Goal: Check status: Check status

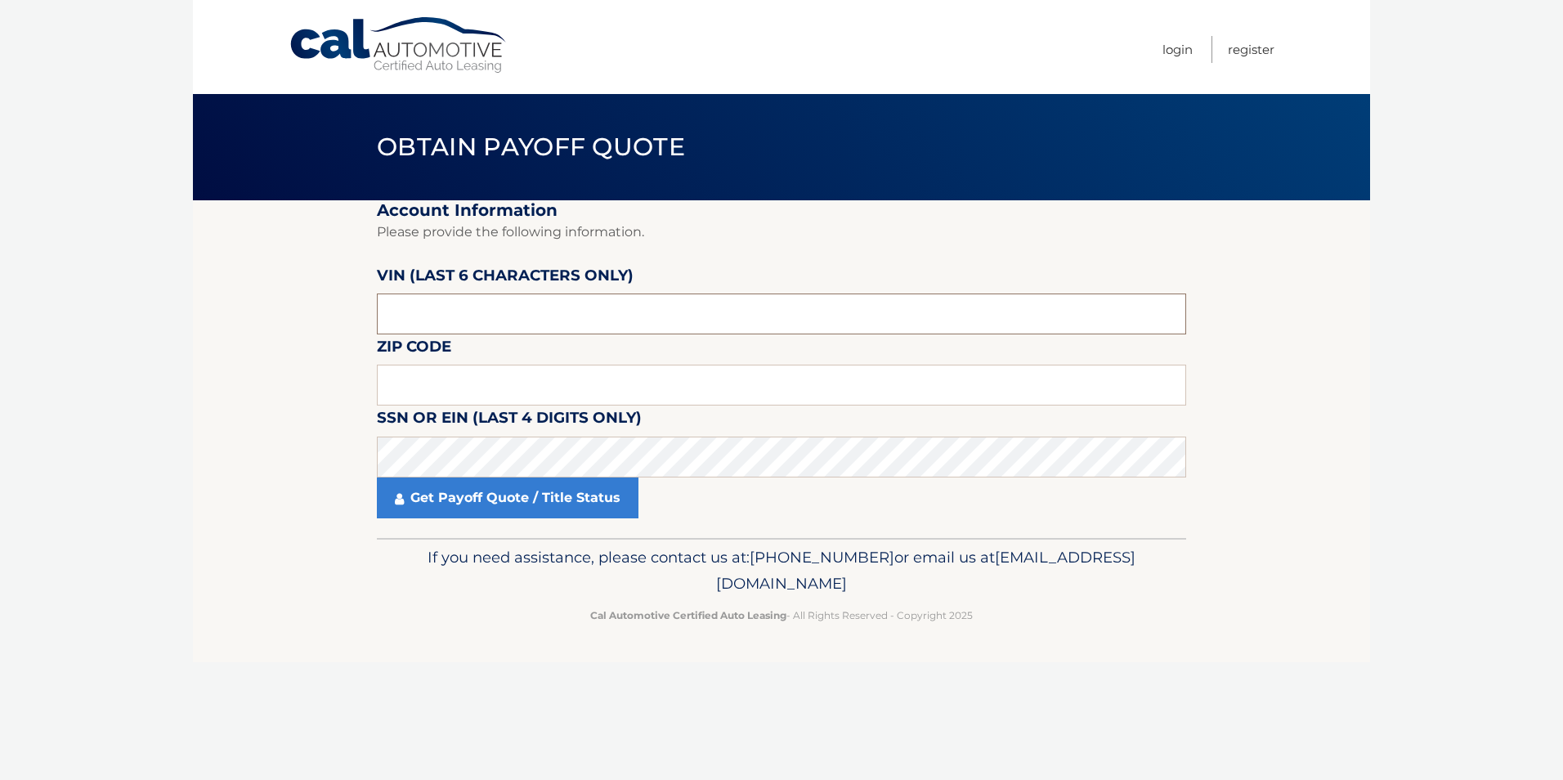
click at [484, 302] on input "text" at bounding box center [781, 313] width 809 height 41
click at [476, 371] on input "text" at bounding box center [781, 385] width 809 height 41
type input "02171"
click at [499, 312] on input "text" at bounding box center [781, 313] width 809 height 41
type input "255254"
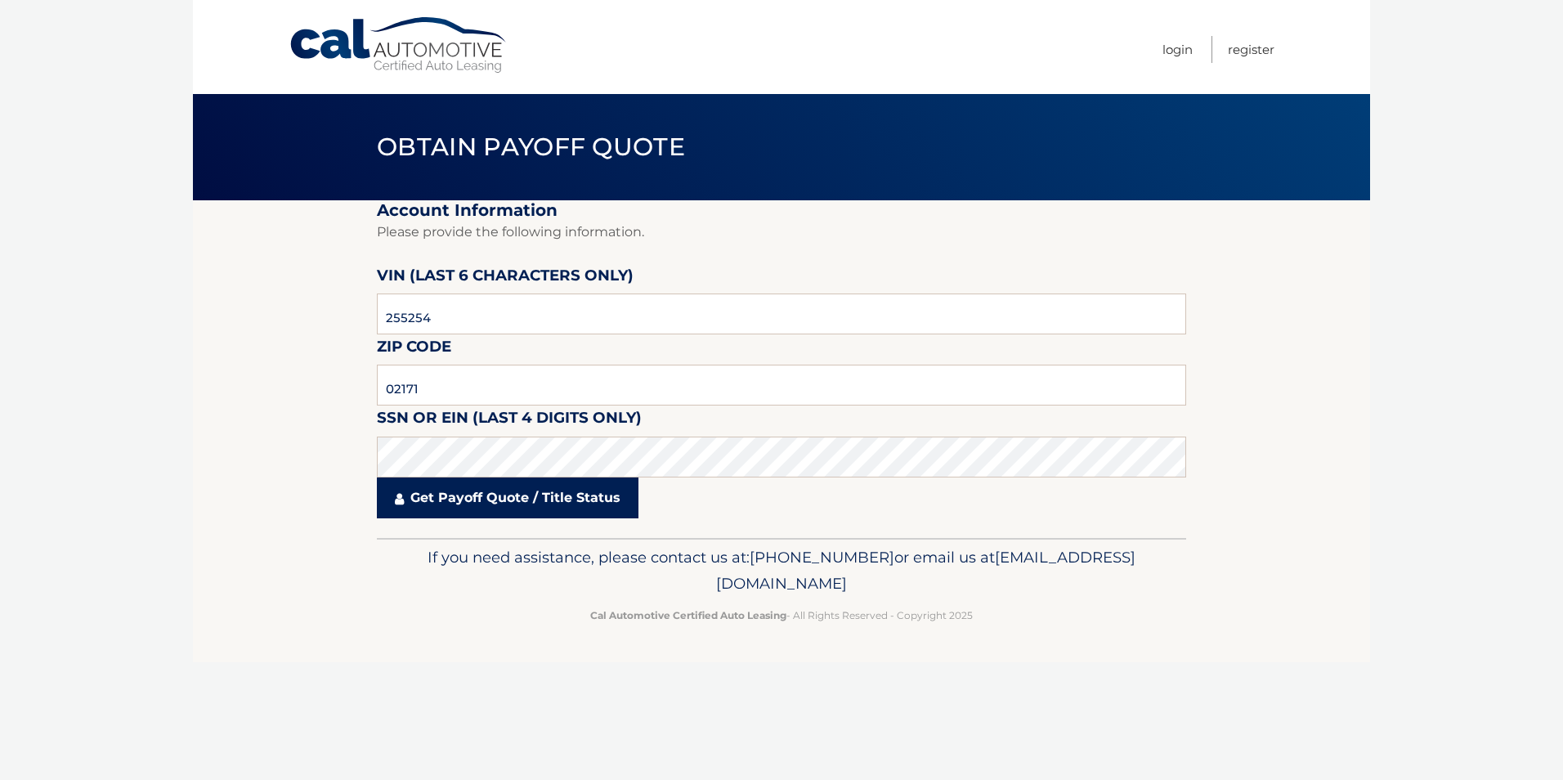
click at [455, 484] on link "Get Payoff Quote / Title Status" at bounding box center [508, 497] width 262 height 41
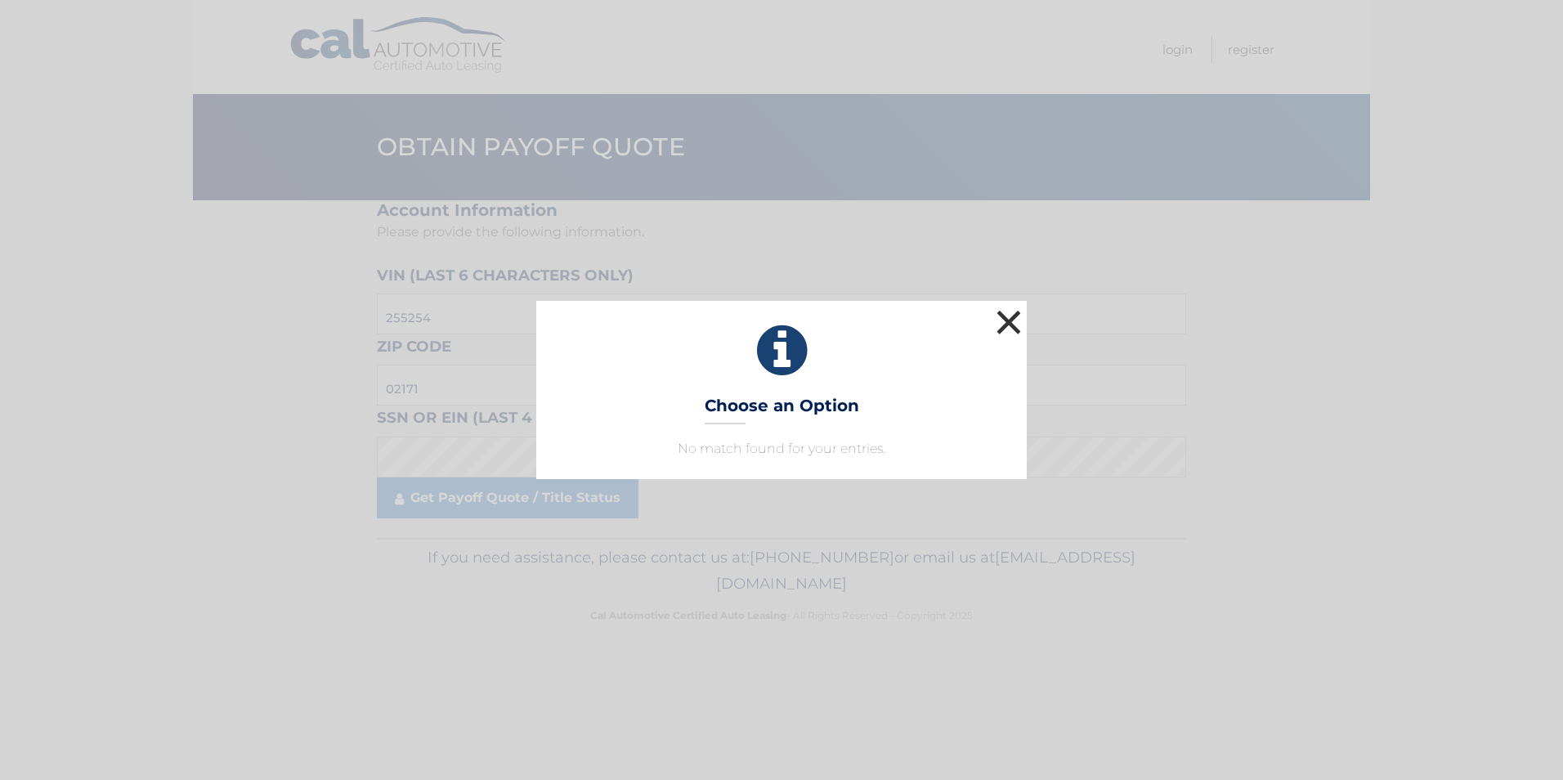
click at [1015, 323] on button "×" at bounding box center [1008, 322] width 33 height 33
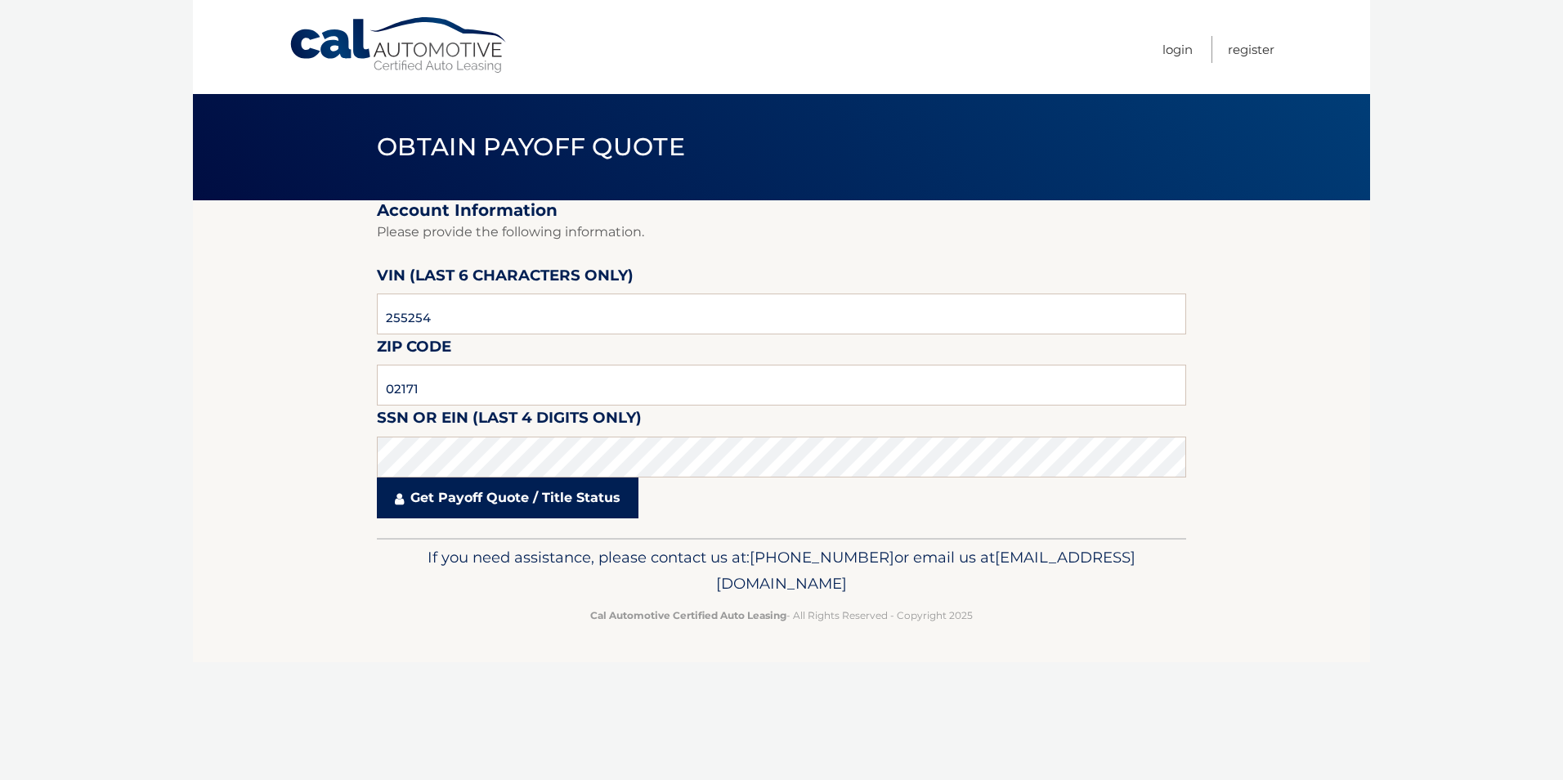
click at [580, 501] on link "Get Payoff Quote / Title Status" at bounding box center [508, 497] width 262 height 41
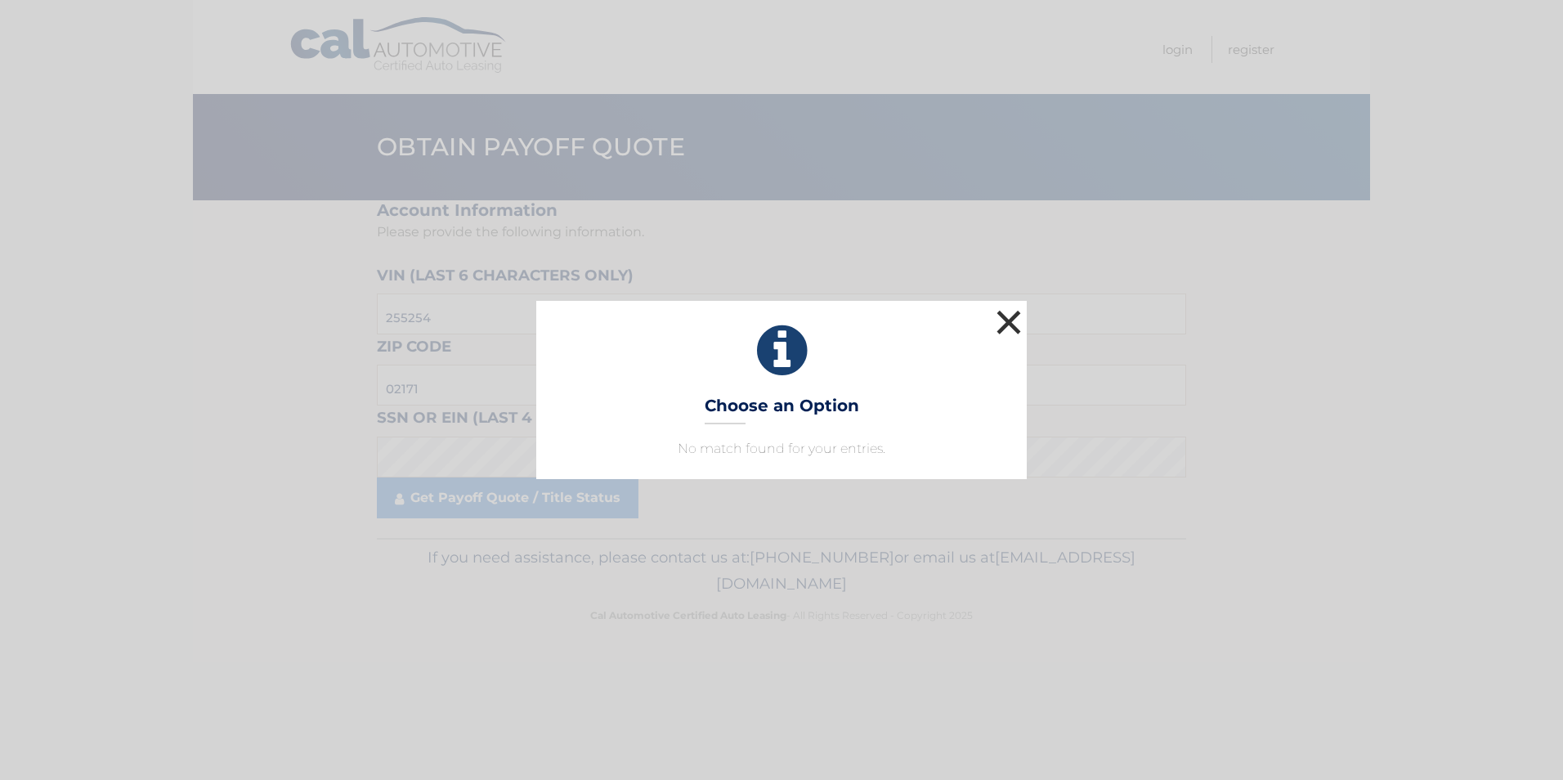
click at [1007, 320] on button "×" at bounding box center [1008, 322] width 33 height 33
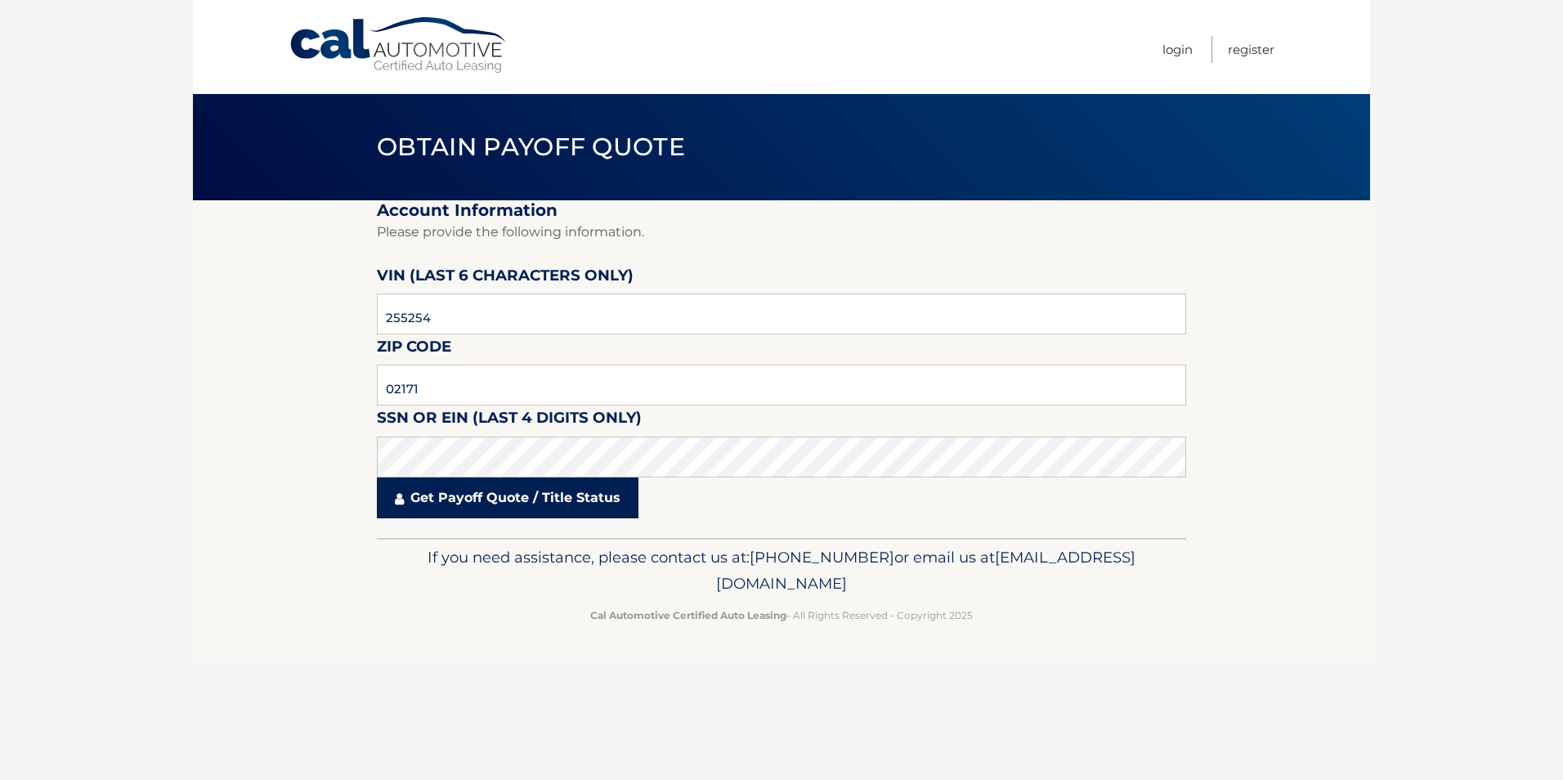
click at [429, 509] on link "Get Payoff Quote / Title Status" at bounding box center [508, 497] width 262 height 41
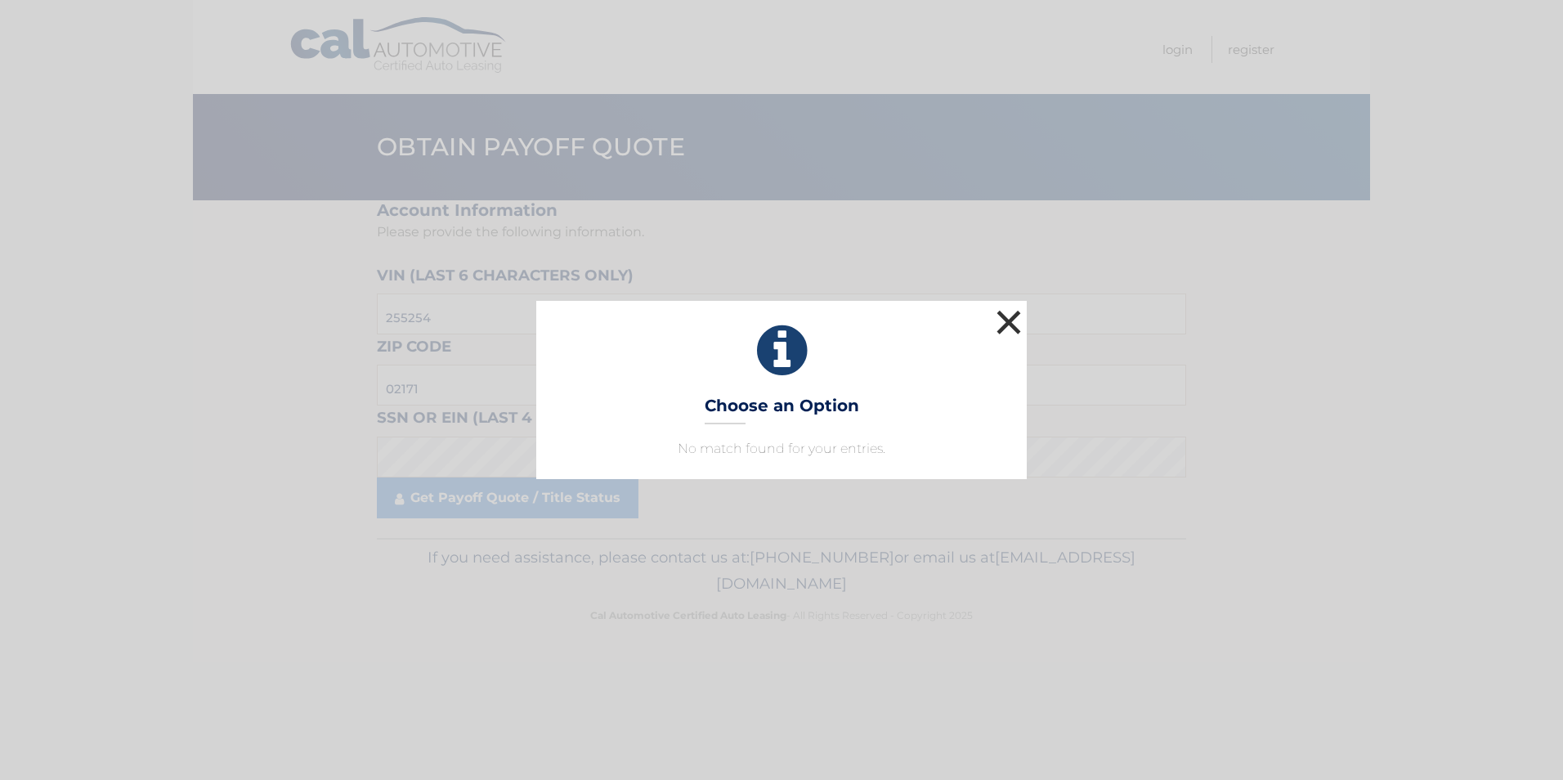
click at [1006, 323] on button "×" at bounding box center [1008, 322] width 33 height 33
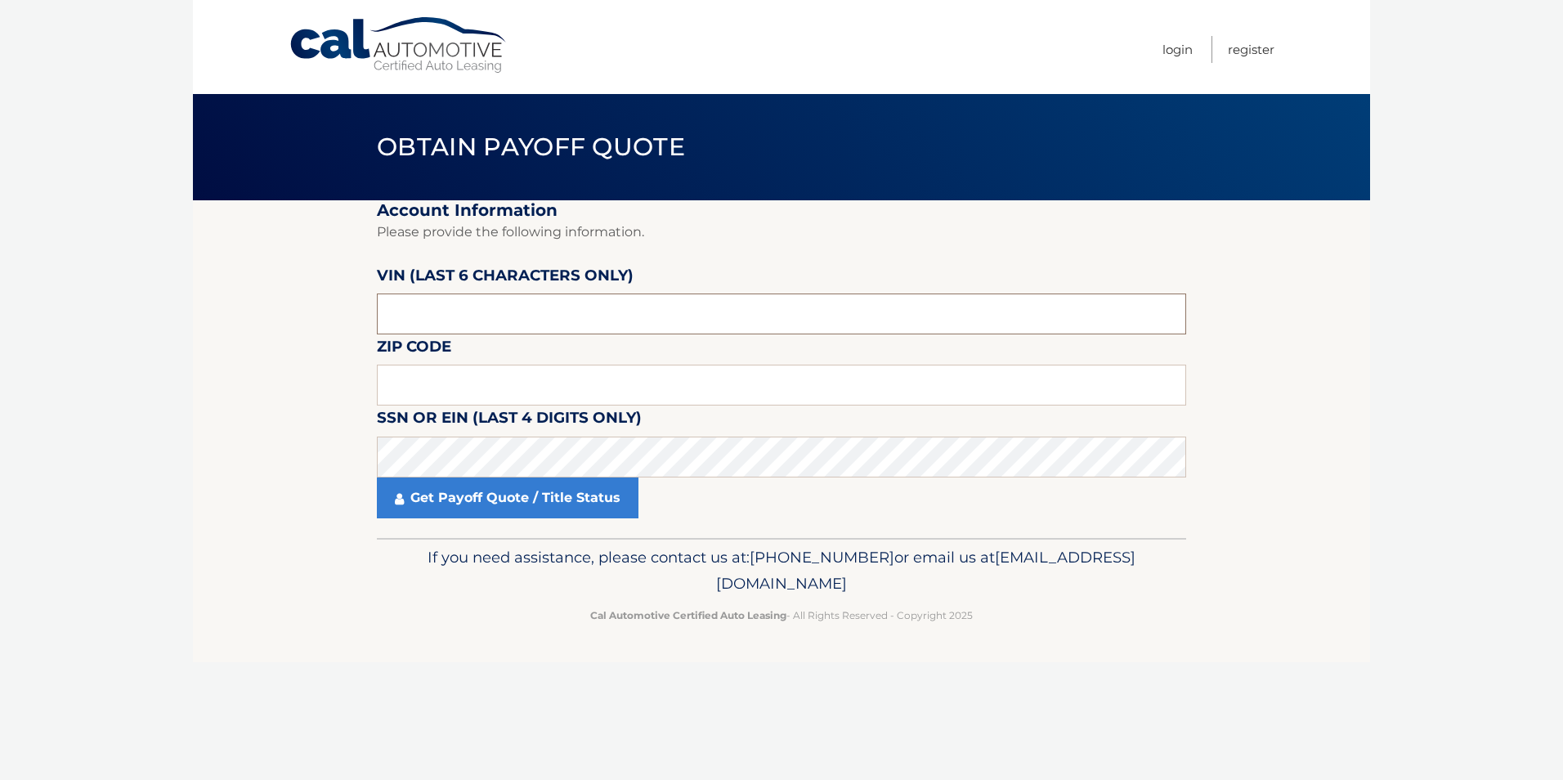
click at [452, 323] on input "text" at bounding box center [781, 313] width 809 height 41
click at [652, 325] on input "text" at bounding box center [781, 313] width 809 height 41
type input "255254"
click at [685, 385] on input "text" at bounding box center [781, 385] width 809 height 41
type input "02171"
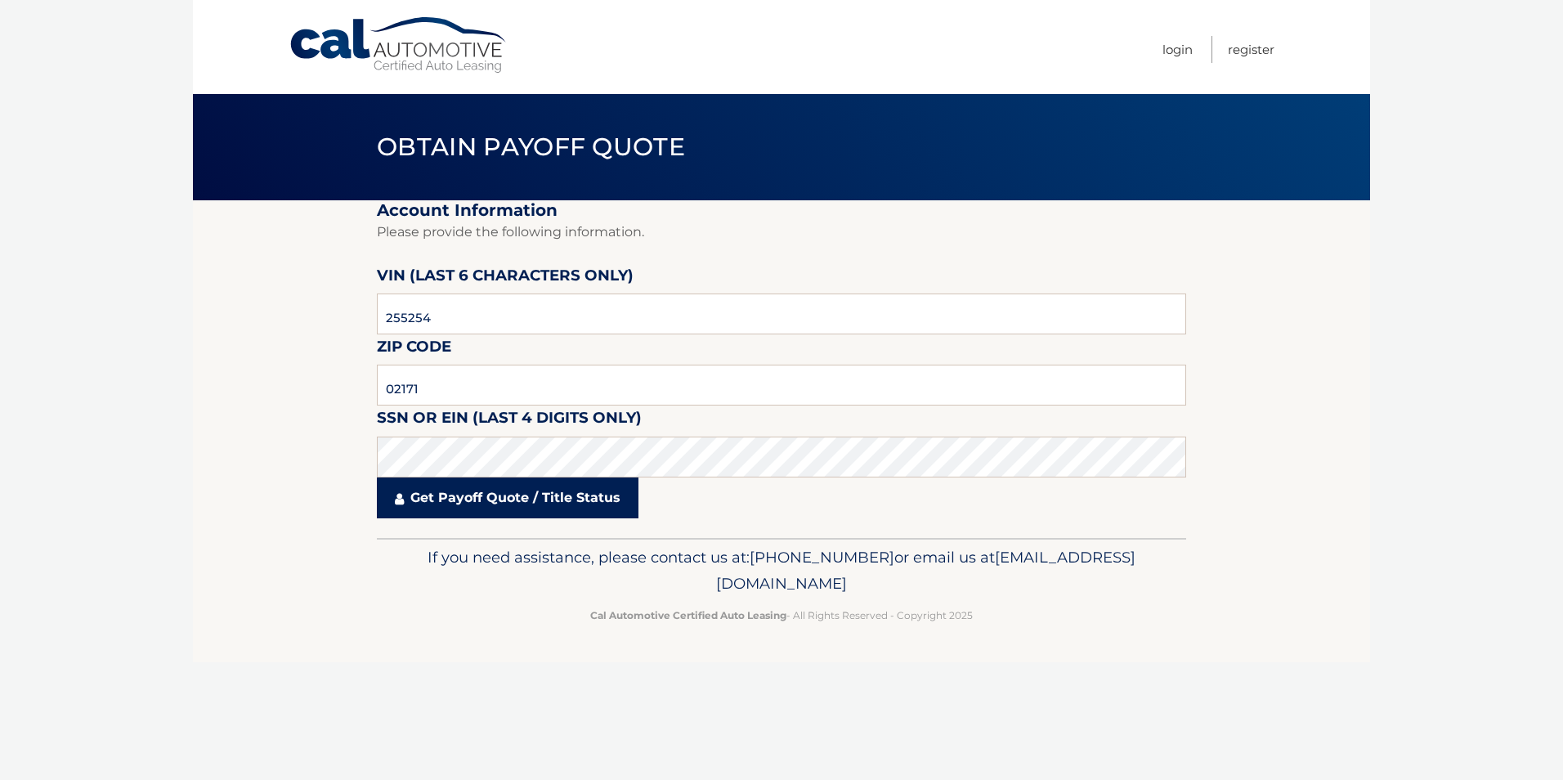
click at [404, 497] on icon at bounding box center [399, 498] width 9 height 13
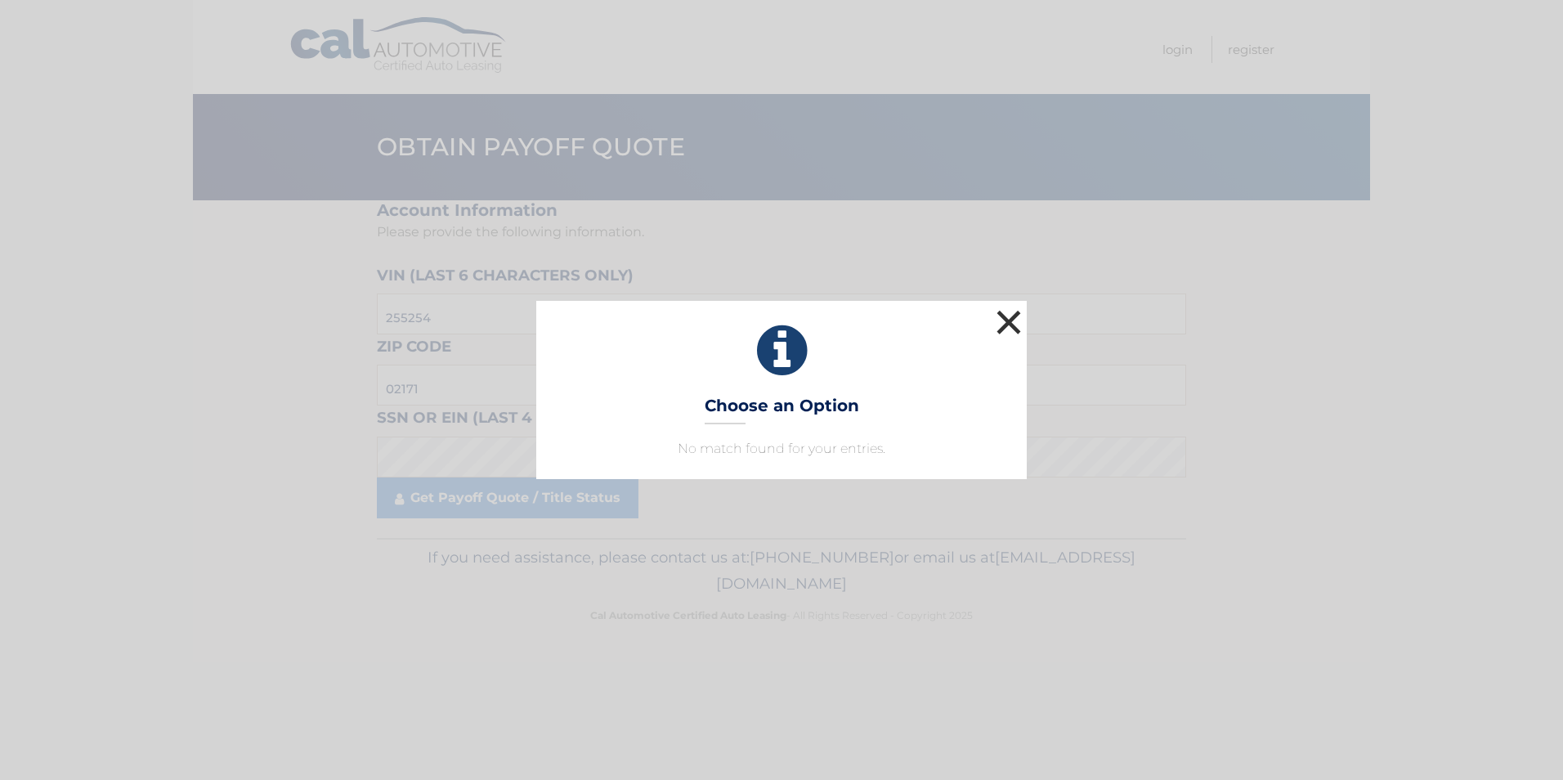
click at [1010, 325] on button "×" at bounding box center [1008, 322] width 33 height 33
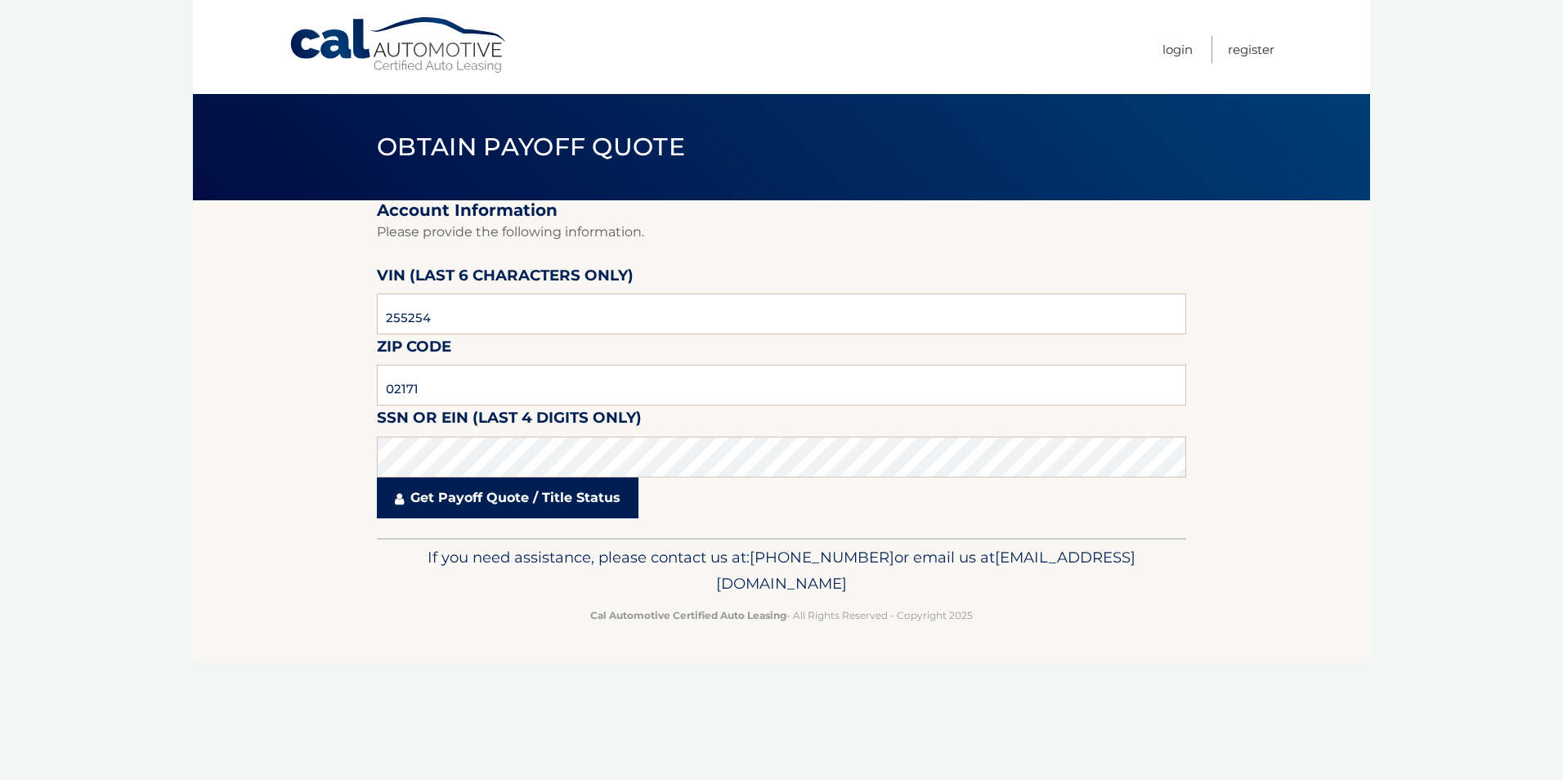
click at [548, 507] on link "Get Payoff Quote / Title Status" at bounding box center [508, 497] width 262 height 41
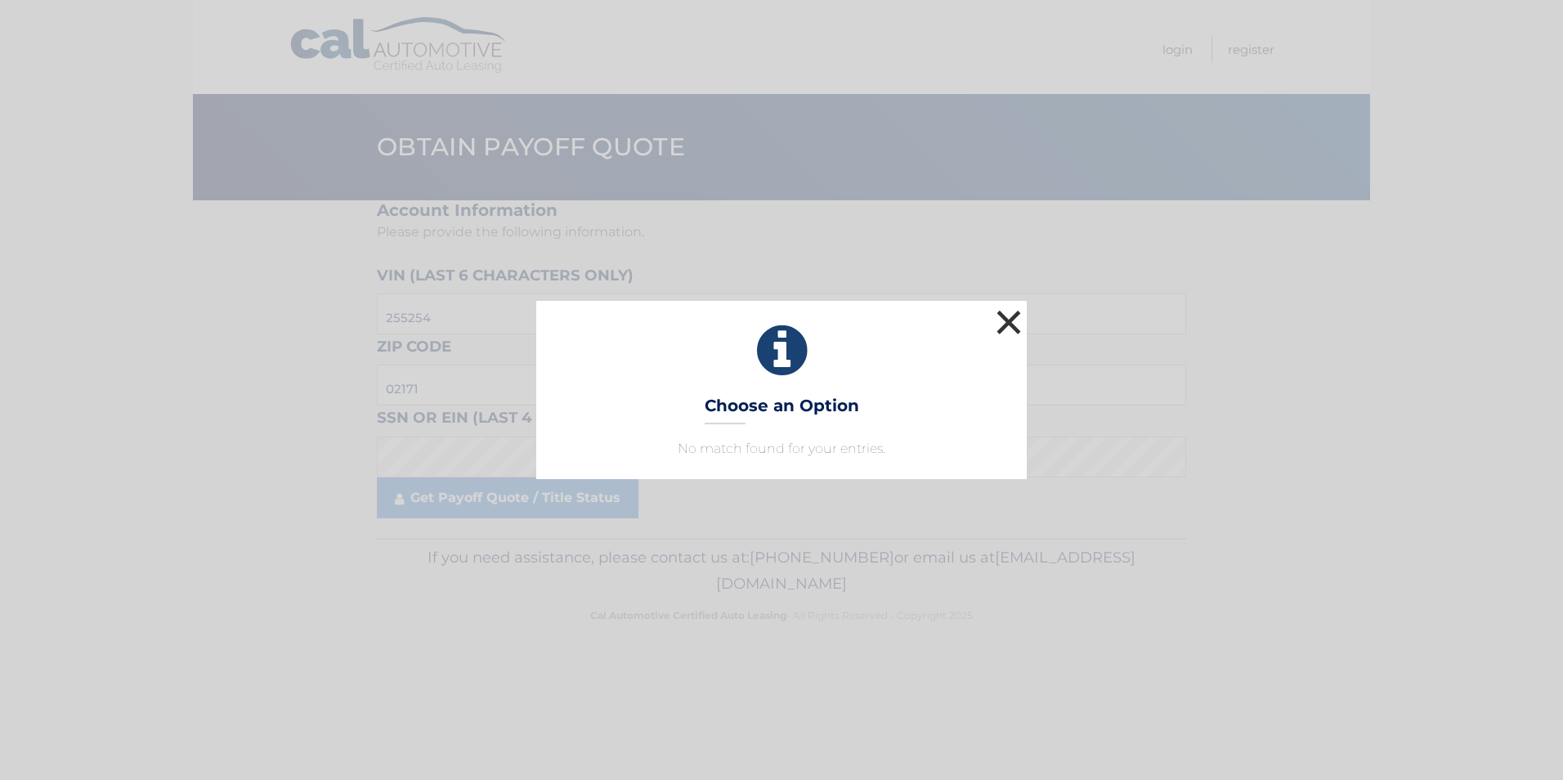
click at [1022, 324] on button "×" at bounding box center [1008, 322] width 33 height 33
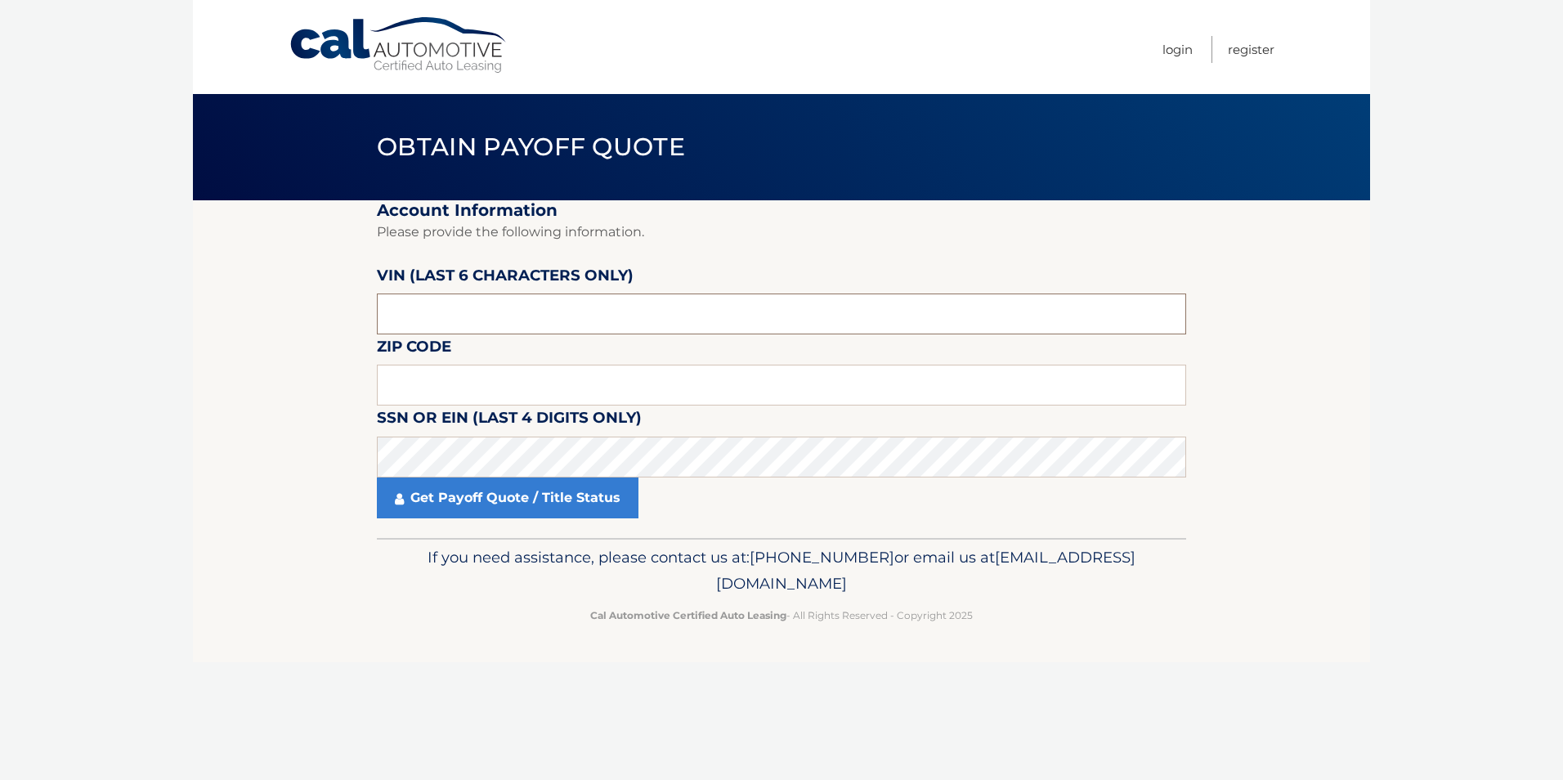
click at [435, 316] on input "text" at bounding box center [781, 313] width 809 height 41
click at [682, 316] on input "text" at bounding box center [781, 313] width 809 height 41
type input "255254"
click at [787, 390] on input "text" at bounding box center [781, 385] width 809 height 41
type input "02169"
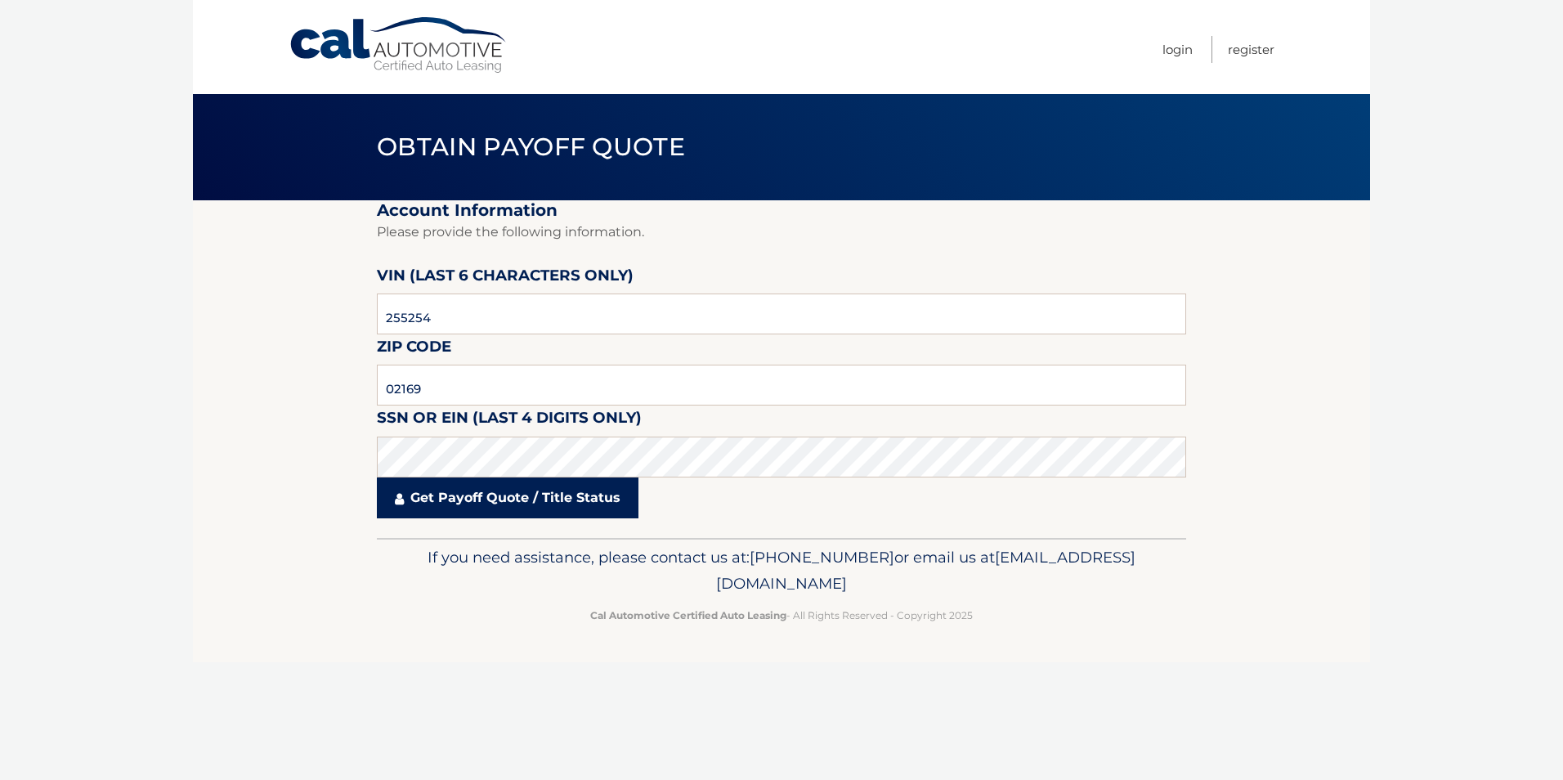
click at [571, 491] on link "Get Payoff Quote / Title Status" at bounding box center [508, 497] width 262 height 41
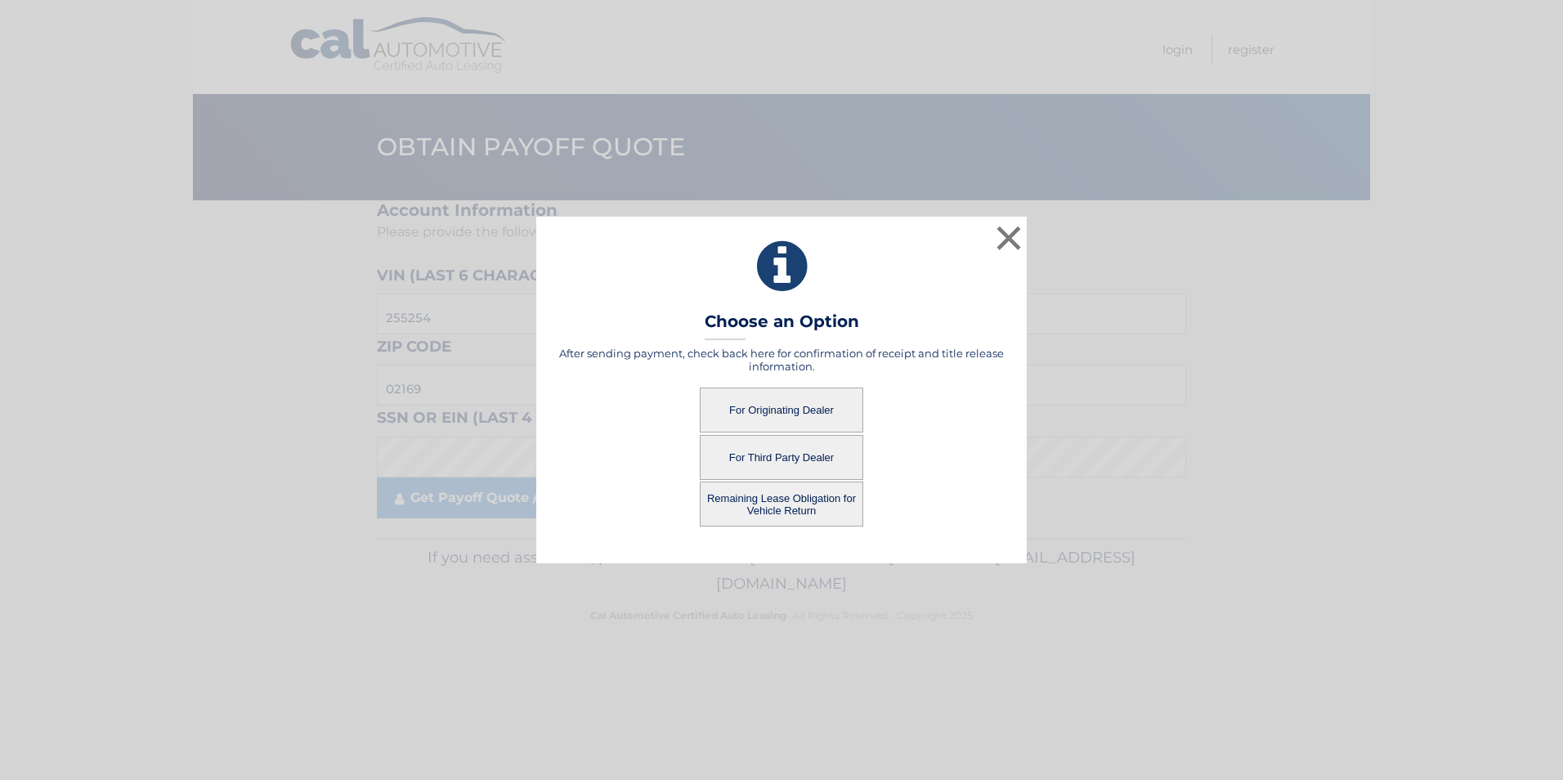
click at [778, 504] on button "Remaining Lease Obligation for Vehicle Return" at bounding box center [782, 504] width 164 height 45
click at [724, 495] on button "Remaining Lease Obligation for Vehicle Return" at bounding box center [782, 504] width 164 height 45
